Goal: Navigation & Orientation: Find specific page/section

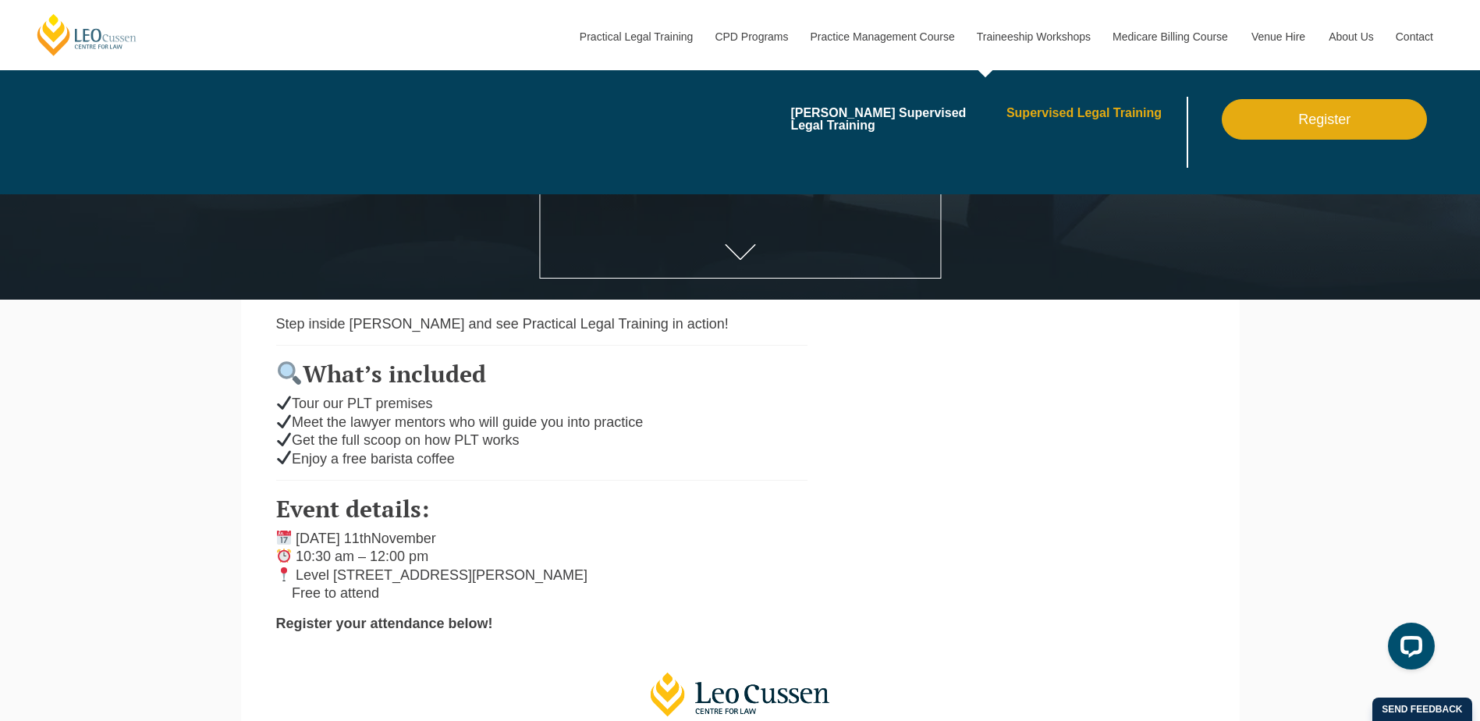
scroll to position [312, 0]
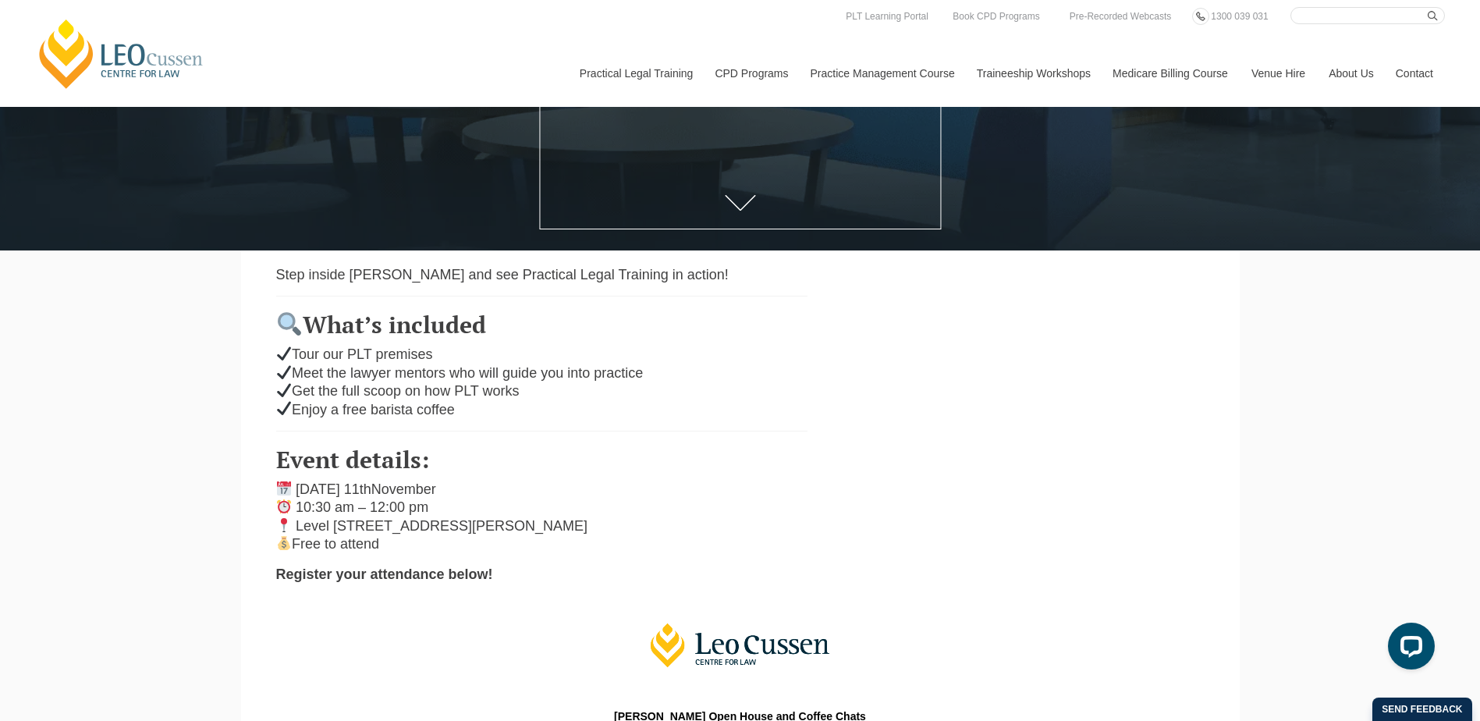
click at [1269, 378] on div "Leo Cussen Centre for Law Search here Practical Legal Training Our Practical Le…" at bounding box center [740, 702] width 1480 height 2029
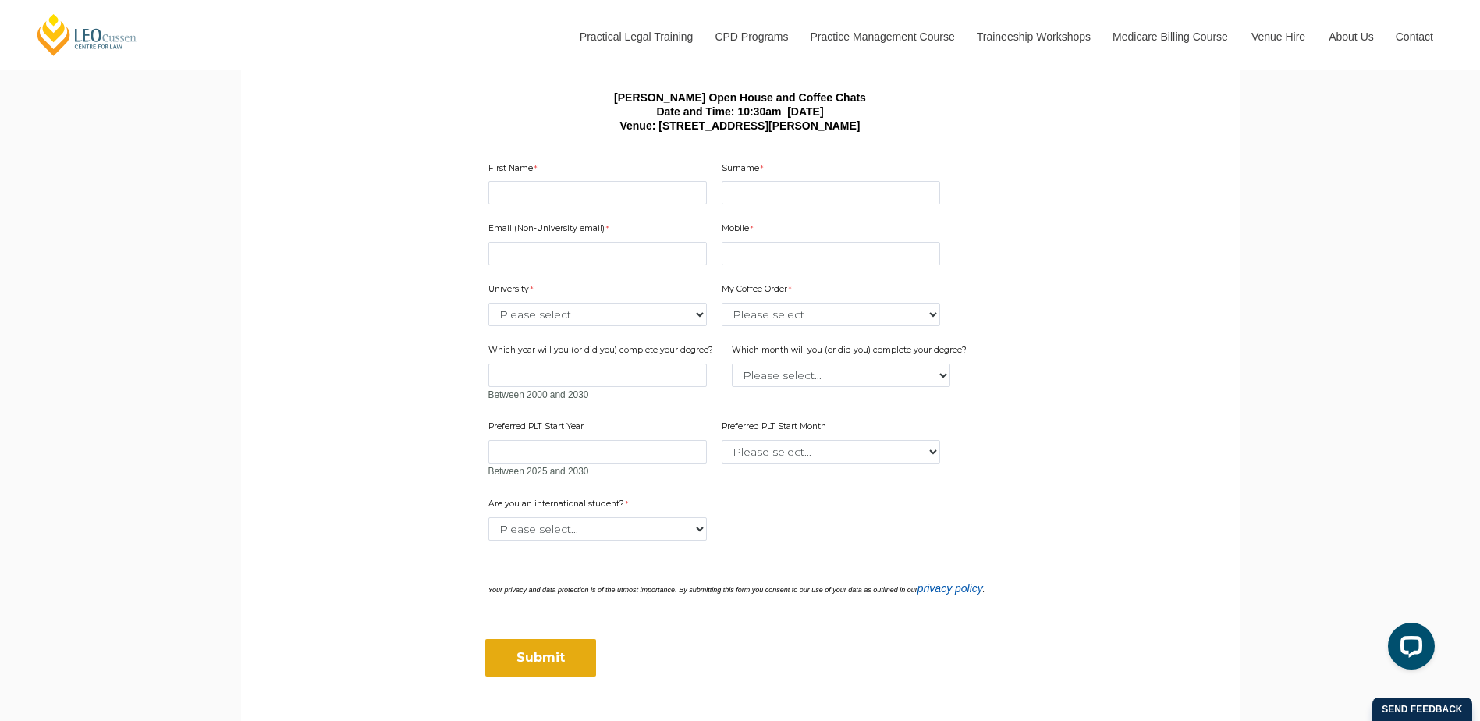
scroll to position [936, 0]
